Goal: Find specific page/section: Find specific page/section

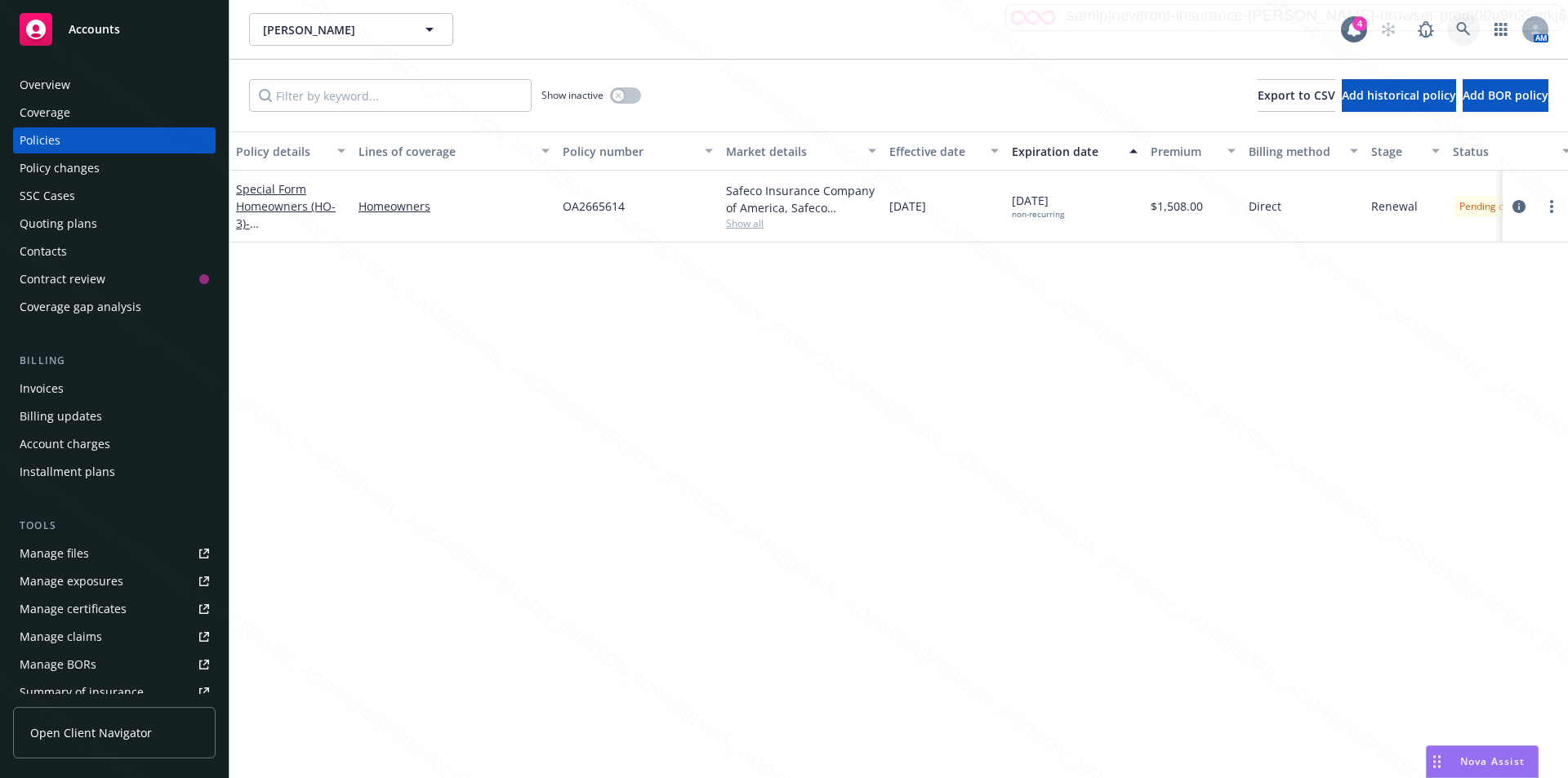
click at [1469, 28] on icon at bounding box center [1464, 29] width 15 height 15
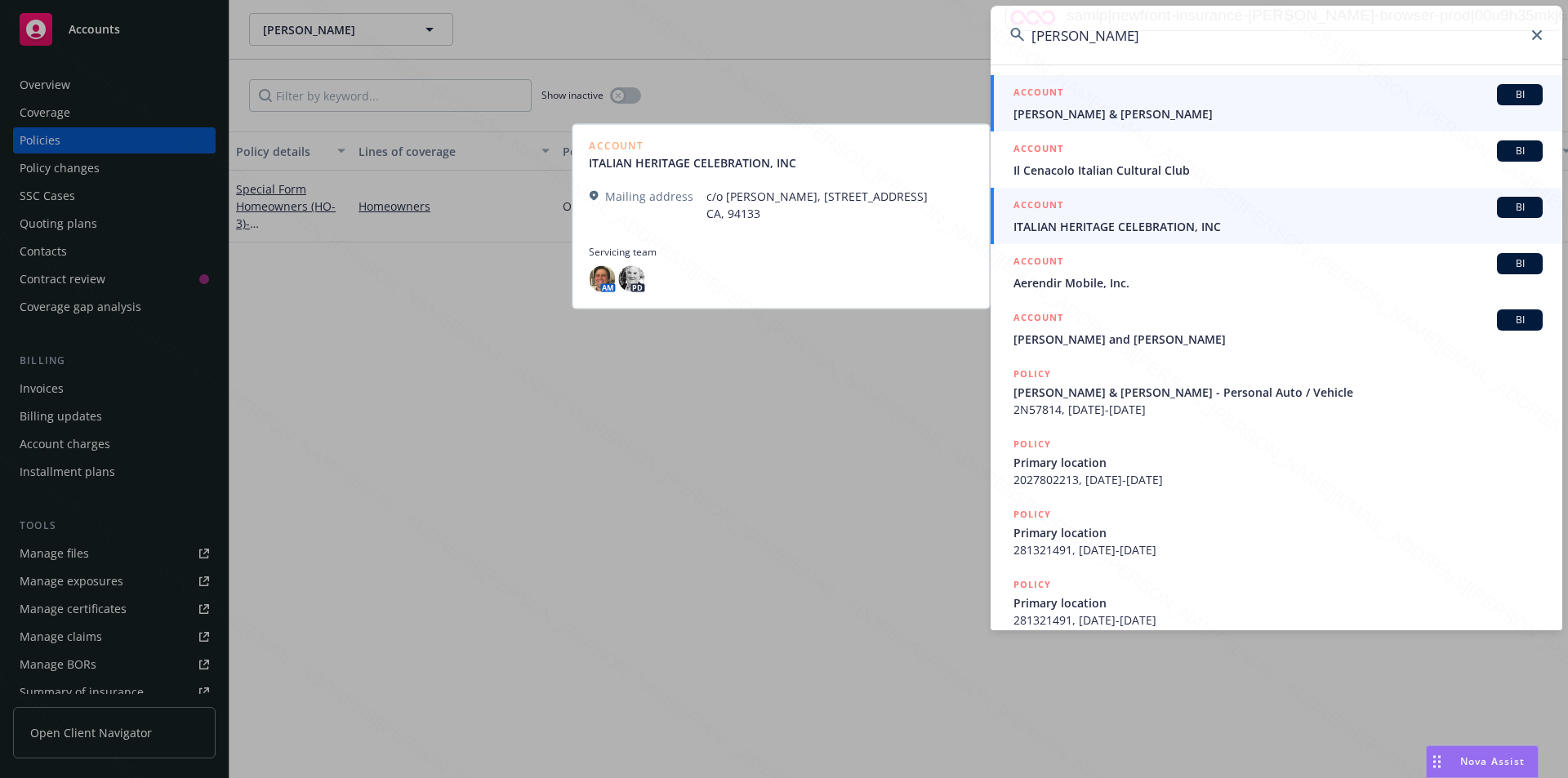
type input "[PERSON_NAME]"
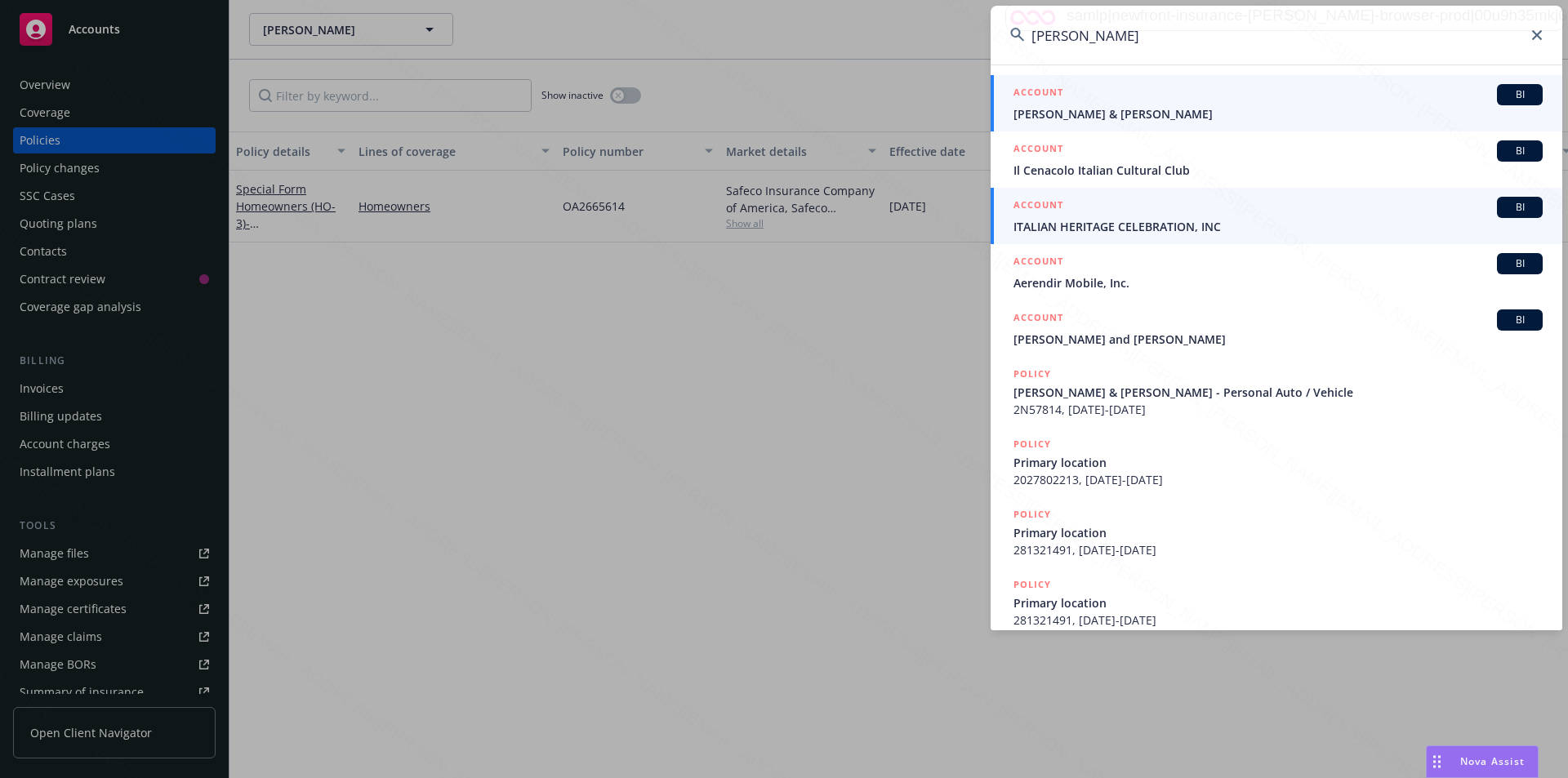
click at [1119, 116] on span "[PERSON_NAME] & [PERSON_NAME]" at bounding box center [1278, 113] width 529 height 17
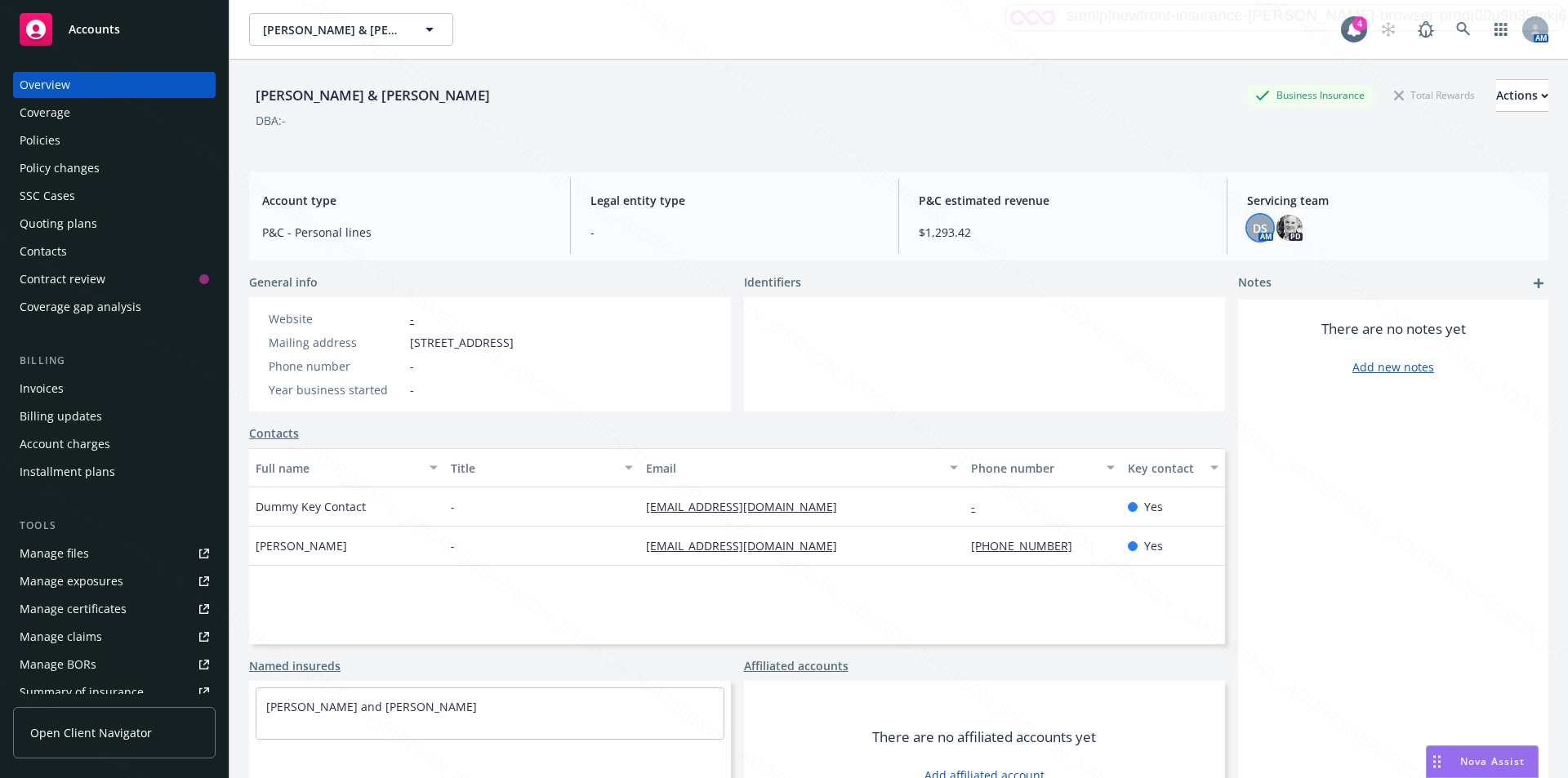
click at [1253, 227] on span "DS" at bounding box center [1260, 228] width 15 height 17
click at [330, 34] on span "[PERSON_NAME] & [PERSON_NAME]" at bounding box center [334, 29] width 142 height 17
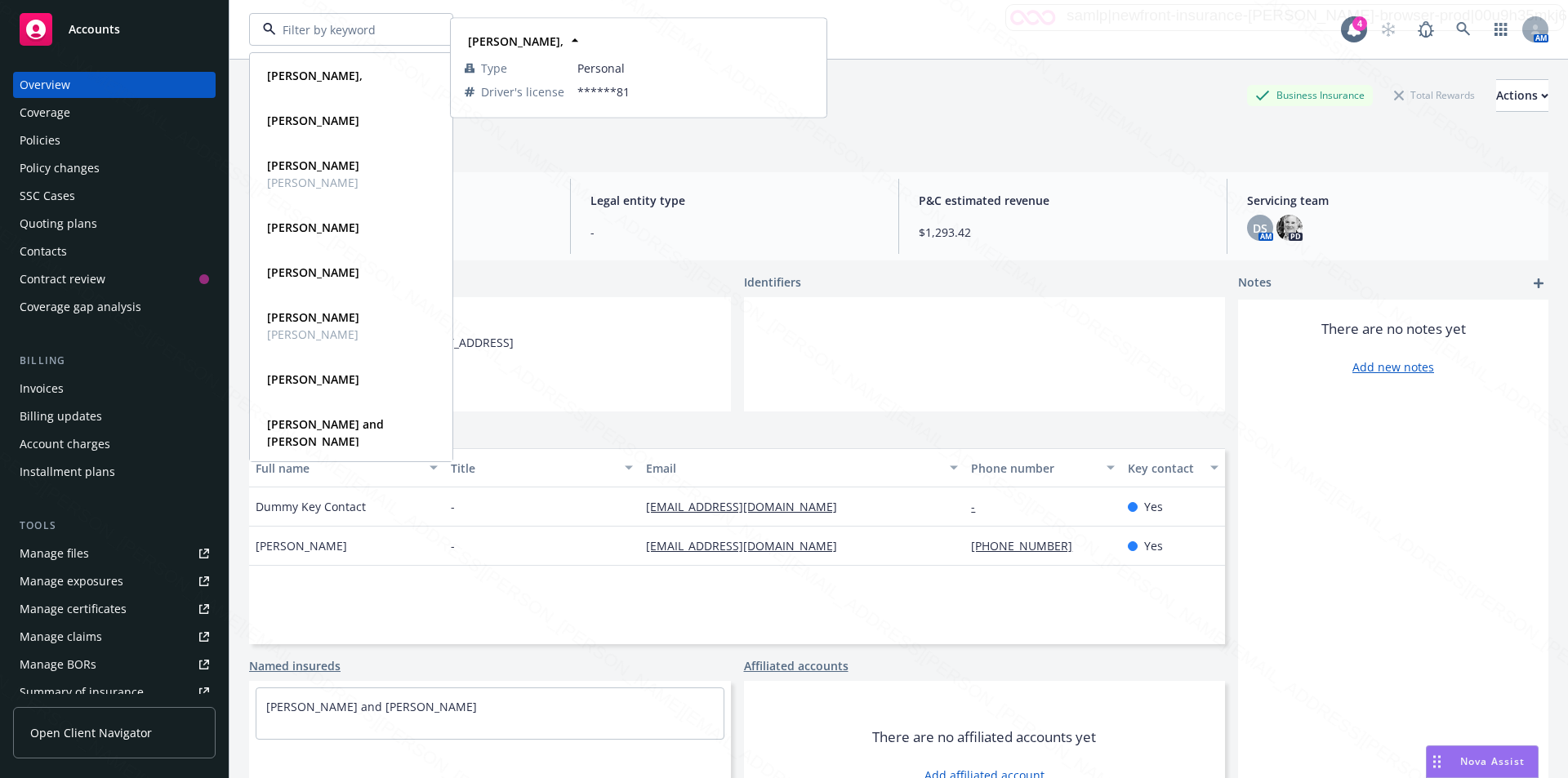
click at [502, 12] on div "[PERSON_NAME], Type Personal Driver's license ******81 [PERSON_NAME] Type Perso…" at bounding box center [899, 29] width 1339 height 59
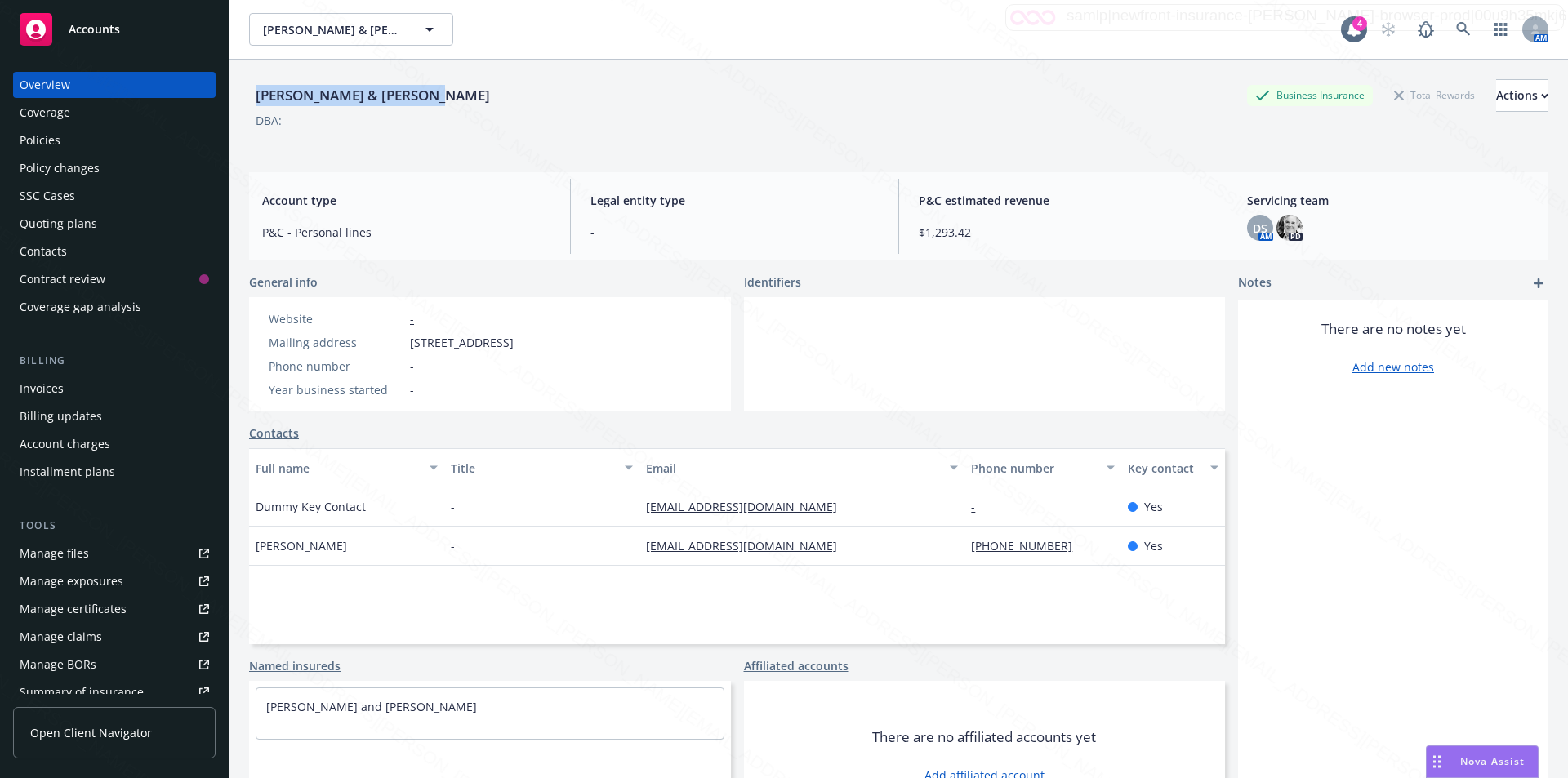
drag, startPoint x: 440, startPoint y: 99, endPoint x: 255, endPoint y: 96, distance: 185.0
click at [255, 96] on div "[PERSON_NAME] & [PERSON_NAME] Business Insurance Total Rewards Actions" at bounding box center [898, 95] width 1299 height 33
copy div "[PERSON_NAME] & [PERSON_NAME]"
click at [50, 145] on div "Policies" at bounding box center [40, 140] width 41 height 26
